Goal: Information Seeking & Learning: Learn about a topic

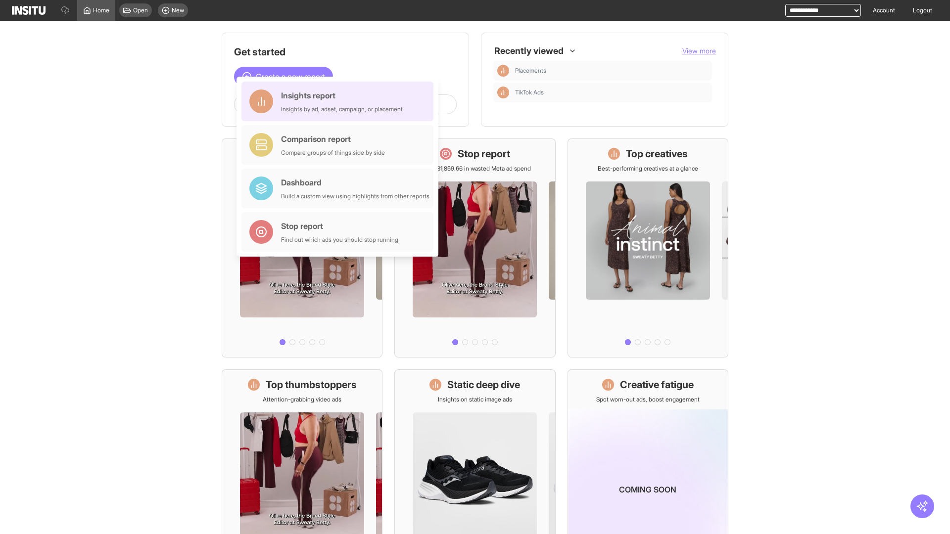
click at [340, 101] on div "Insights report Insights by ad, adset, campaign, or placement" at bounding box center [342, 102] width 122 height 24
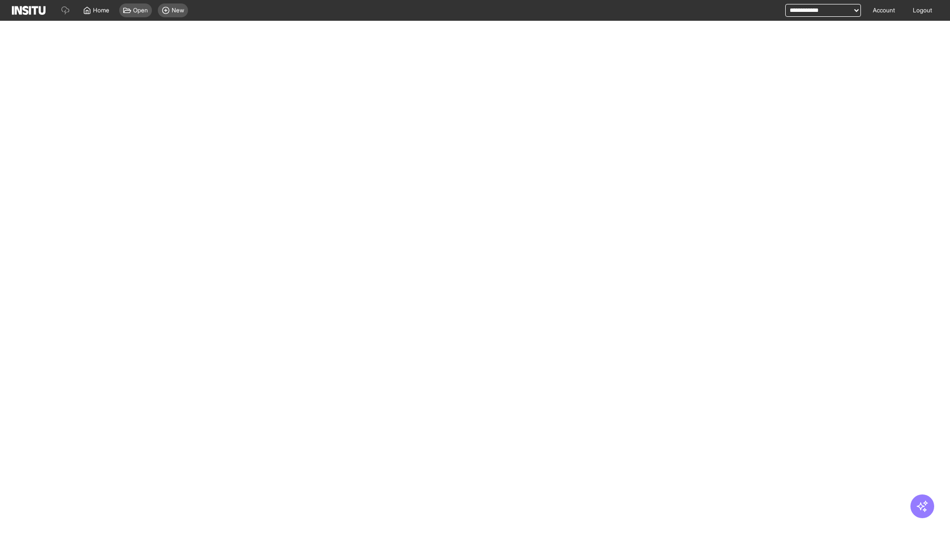
select select "**"
